Goal: Check status: Check status

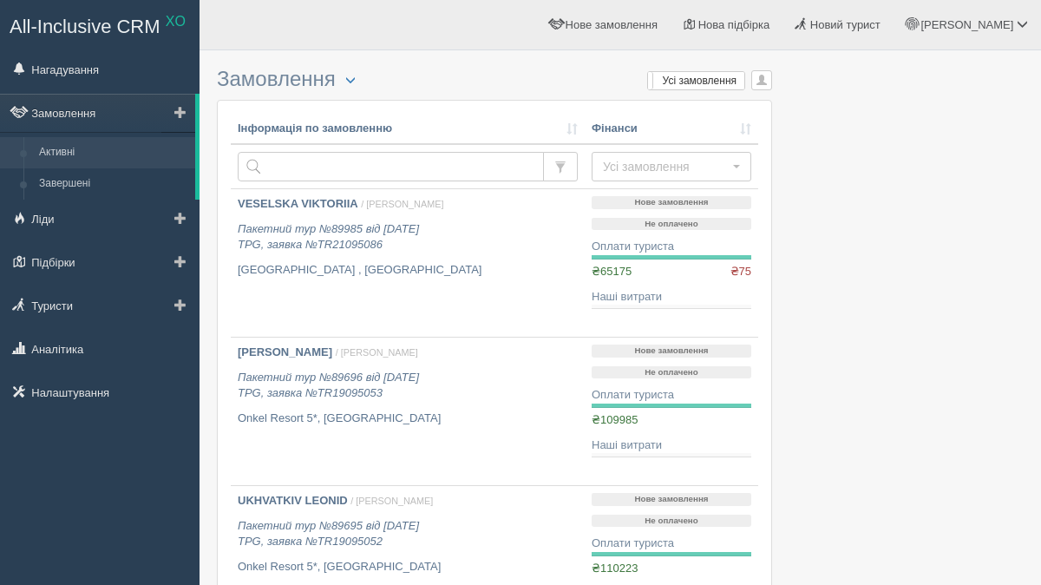
click at [96, 147] on link "Активні" at bounding box center [113, 152] width 164 height 31
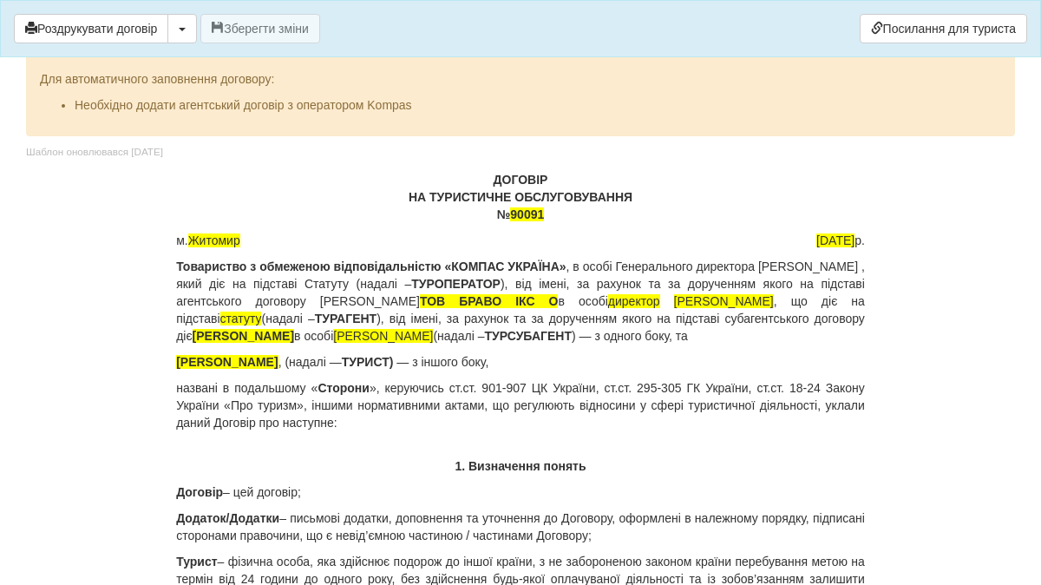
scroll to position [12799, 0]
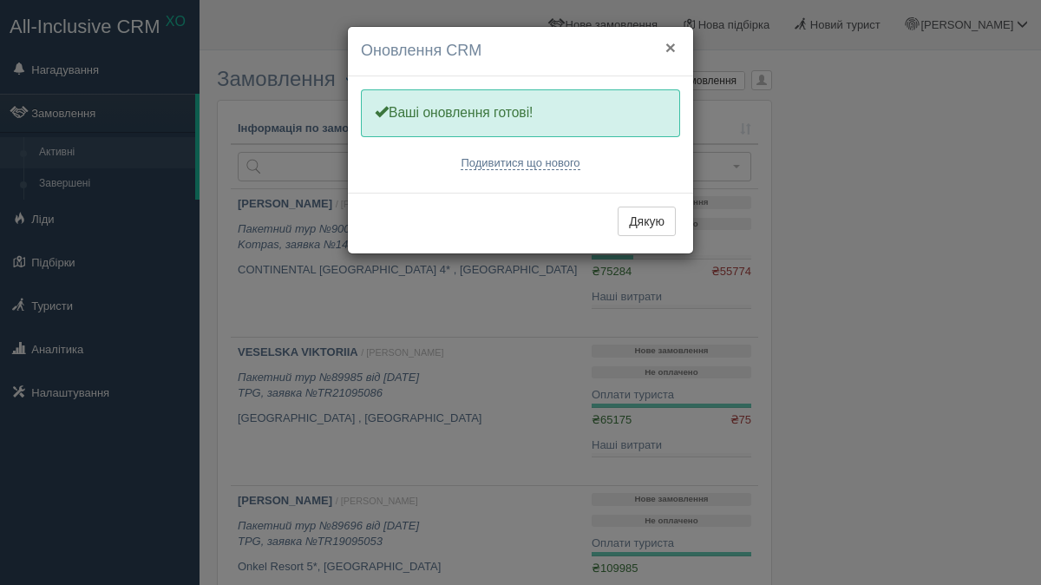
click at [670, 51] on button "×" at bounding box center [671, 47] width 10 height 18
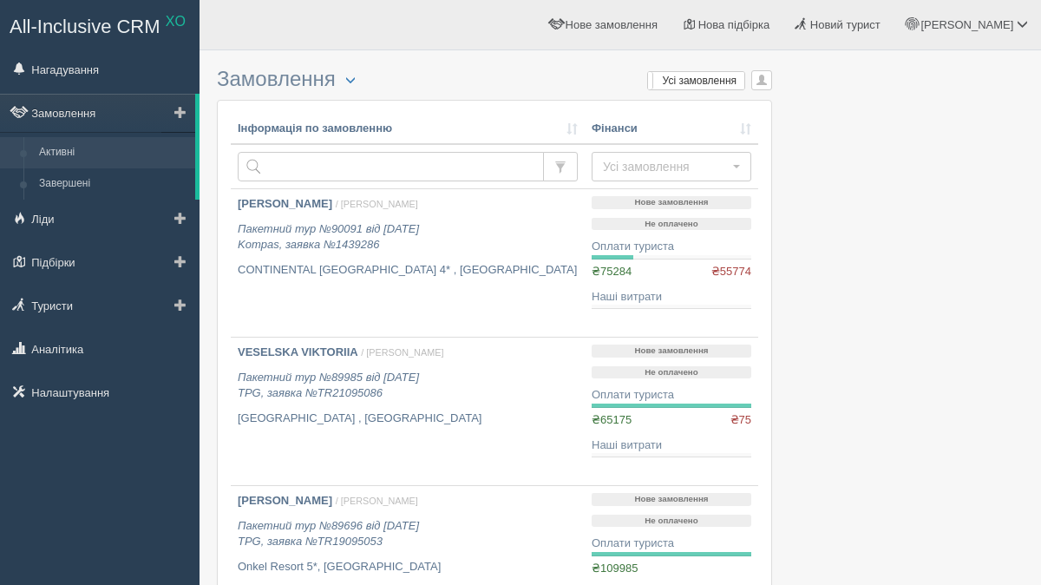
click at [117, 163] on link "Активні" at bounding box center [113, 152] width 164 height 31
click at [118, 156] on link "Активні" at bounding box center [113, 152] width 164 height 31
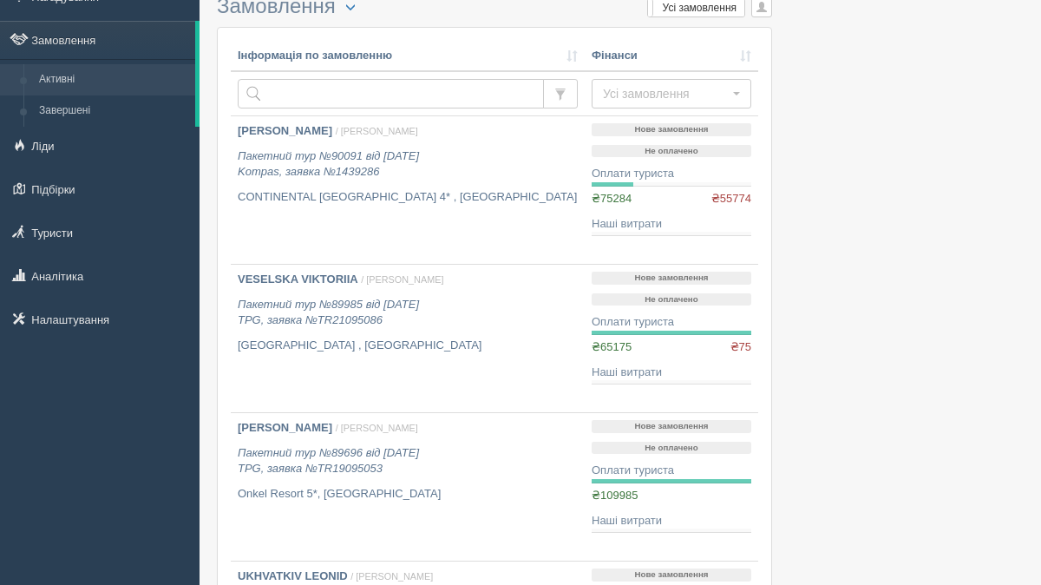
scroll to position [80, 0]
